Goal: Check status

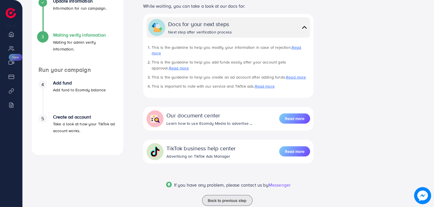
scroll to position [155, 0]
